Goal: Obtain resource: Obtain resource

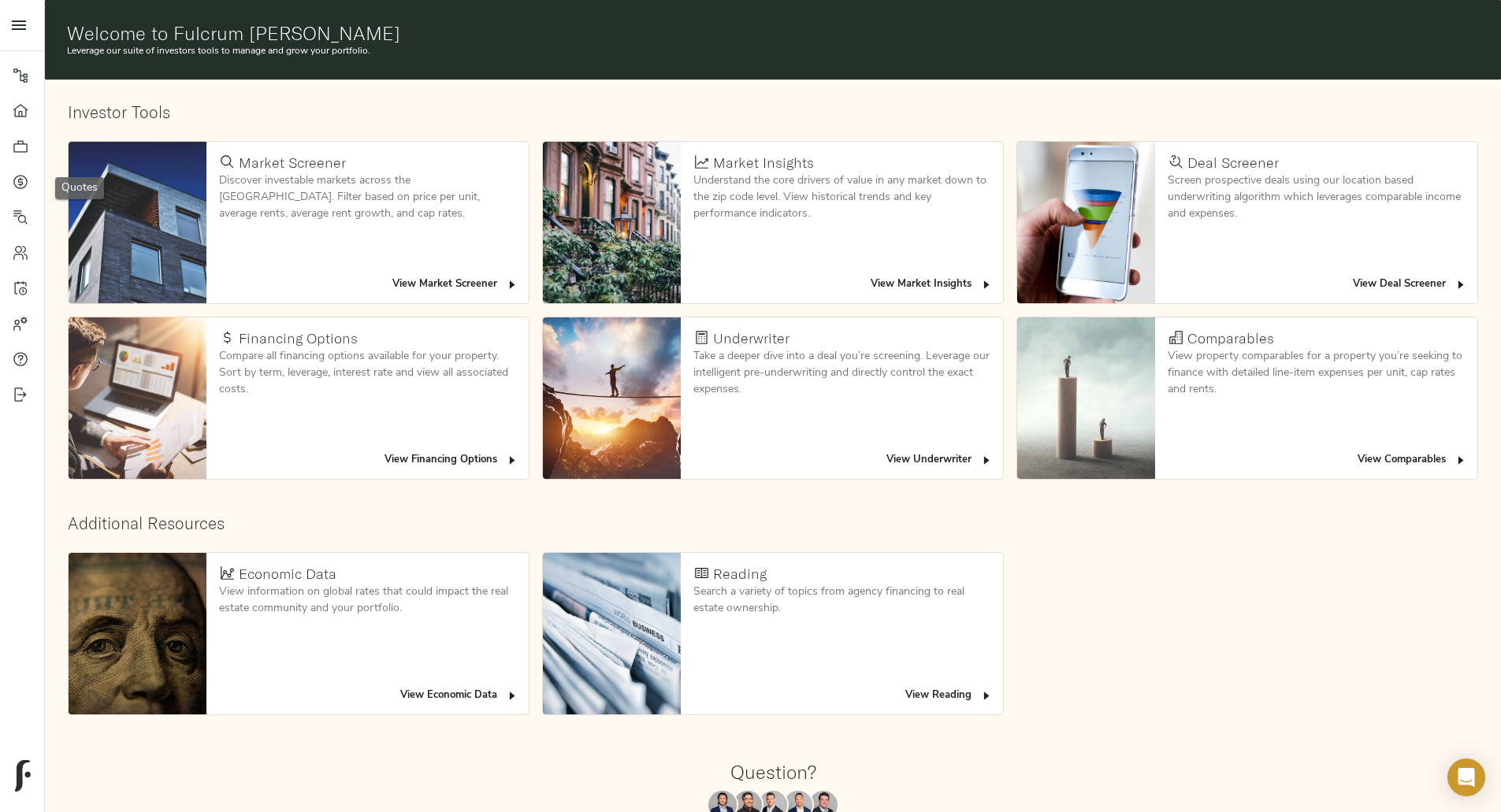
click at [14, 179] on icon at bounding box center [20, 182] width 14 height 14
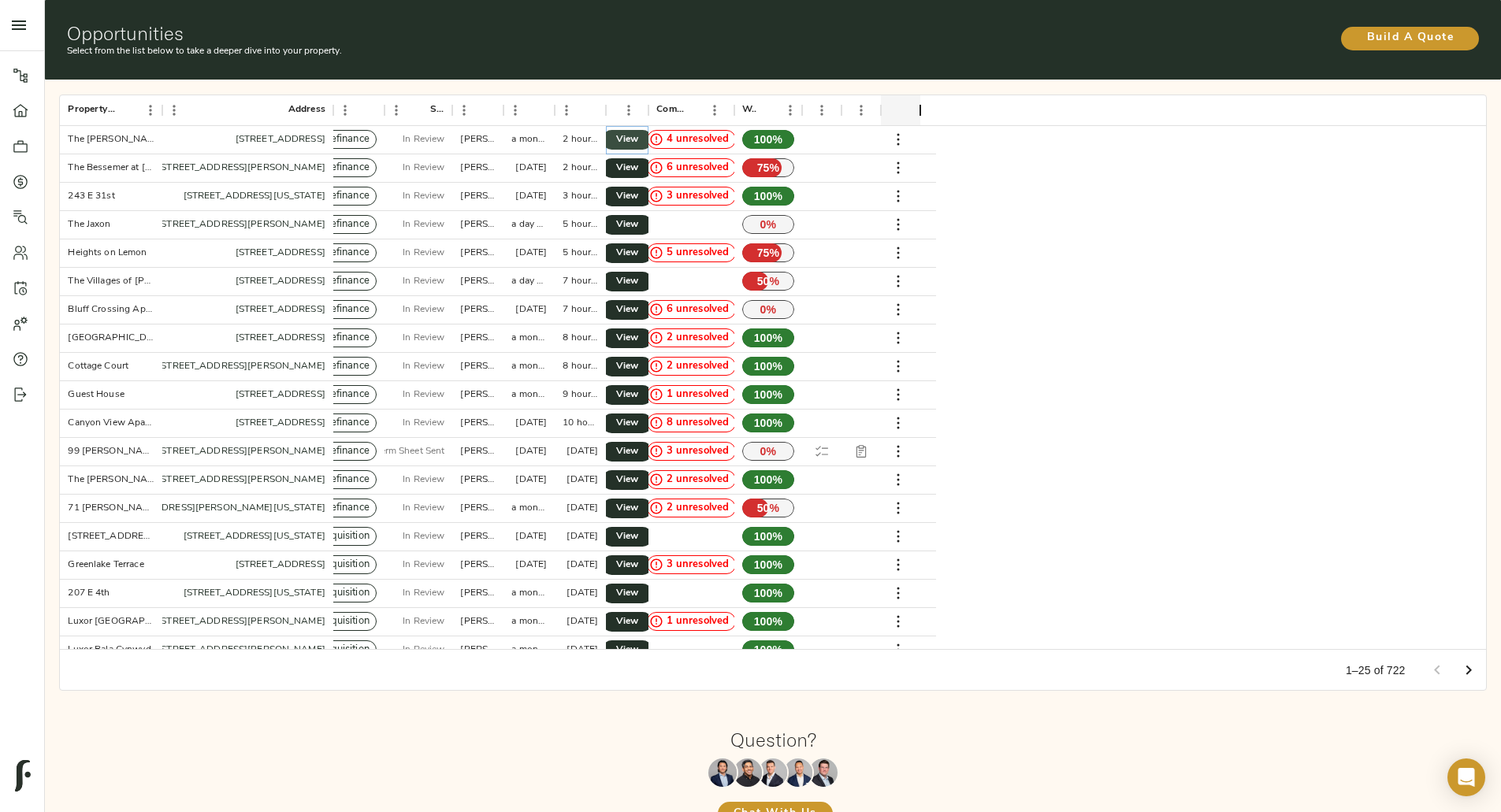
click at [637, 132] on span "View" at bounding box center [627, 139] width 19 height 16
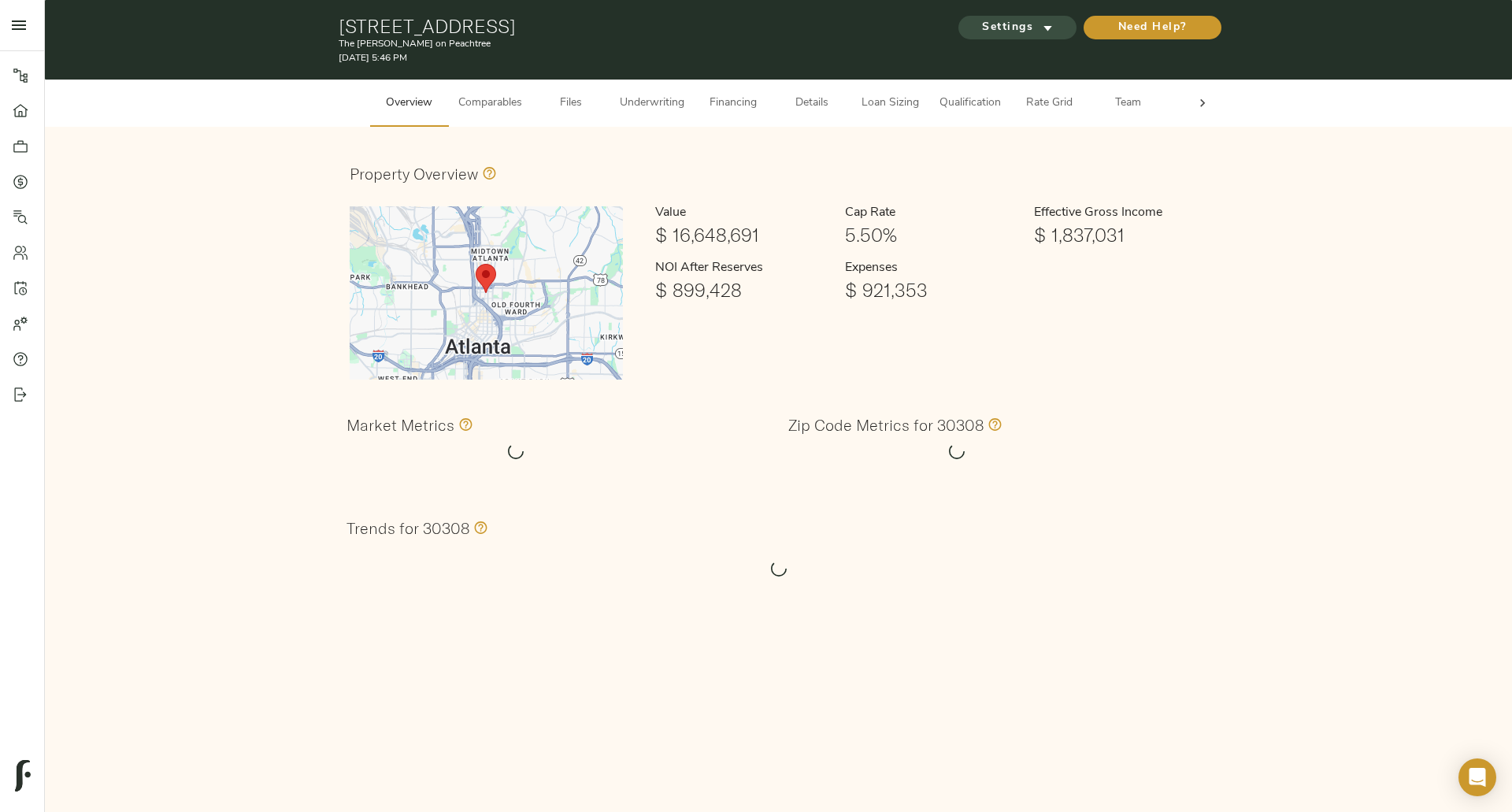
click at [1043, 26] on icon "submit" at bounding box center [1047, 27] width 16 height 16
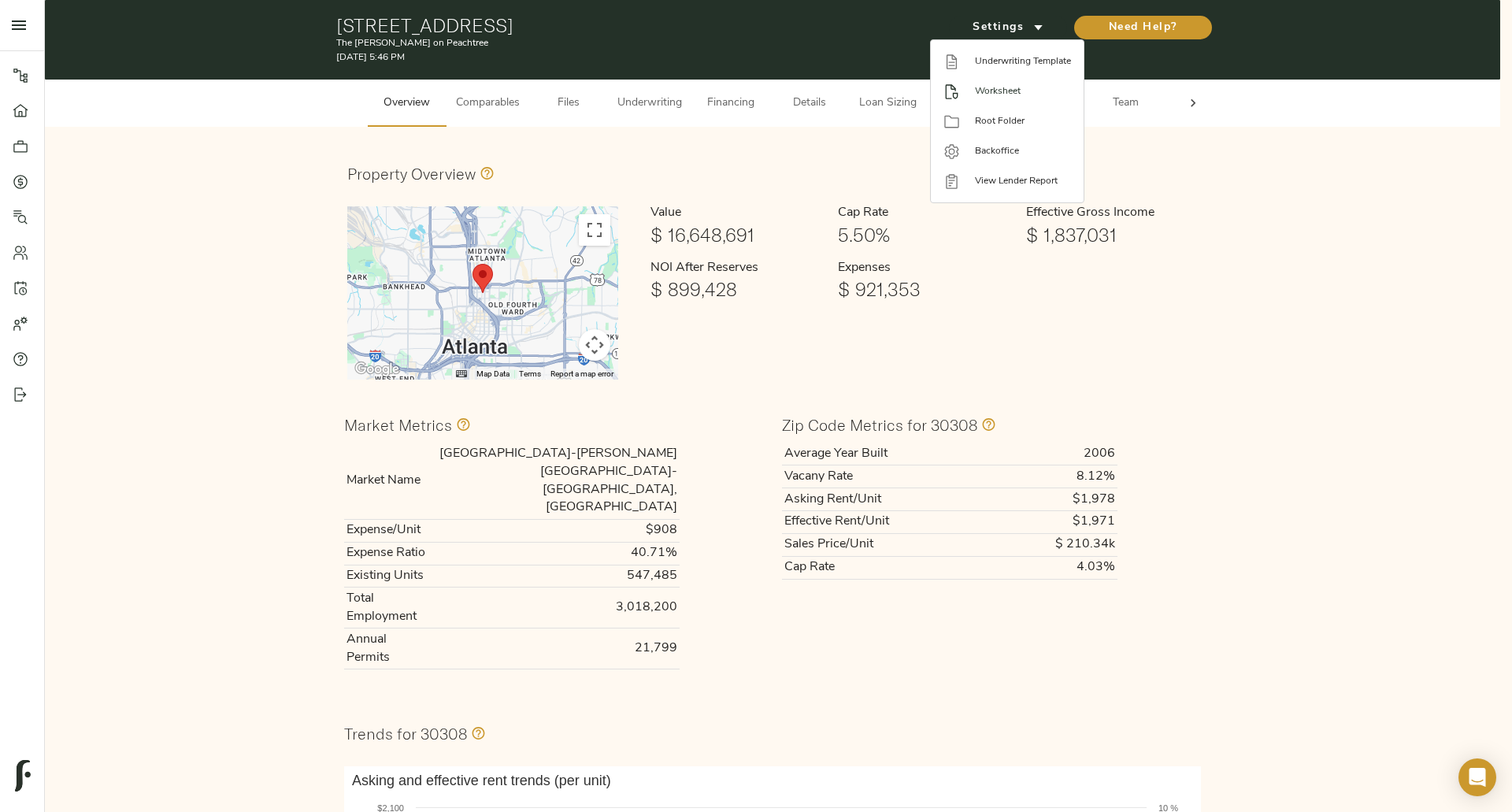
click at [1016, 88] on span "Worksheet" at bounding box center [1022, 91] width 96 height 14
